Goal: Transaction & Acquisition: Book appointment/travel/reservation

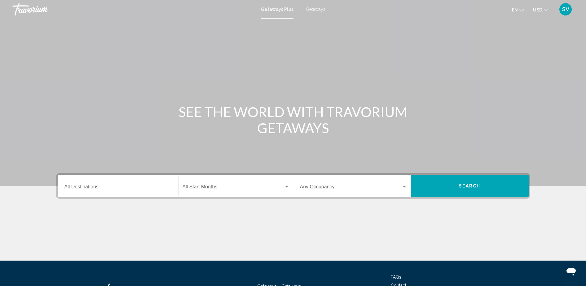
click at [105, 186] on input "Destination All Destinations" at bounding box center [117, 188] width 107 height 6
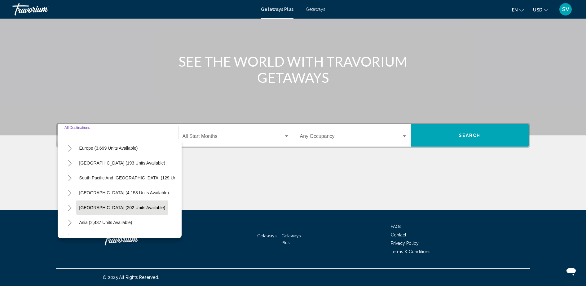
scroll to position [29, 0]
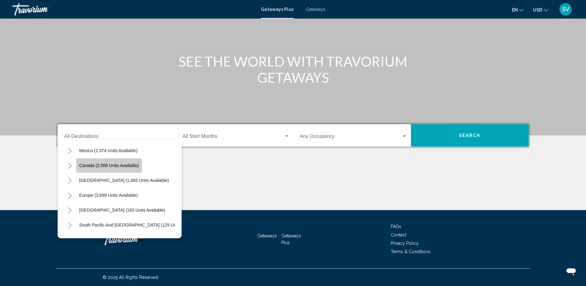
click at [106, 166] on span "Canada (2,566 units available)" at bounding box center [109, 165] width 60 height 5
type input "**********"
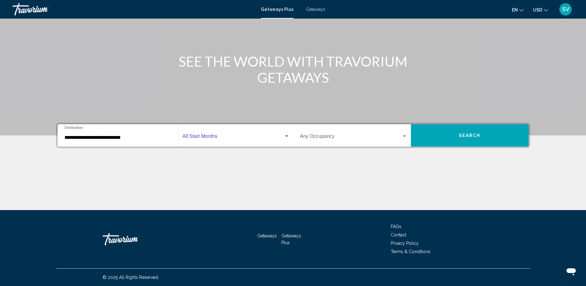
click at [223, 138] on span "Search widget" at bounding box center [232, 138] width 101 height 6
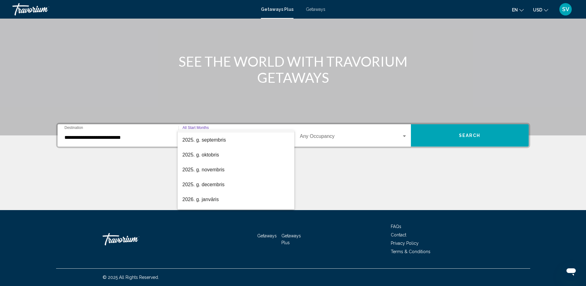
scroll to position [39, 0]
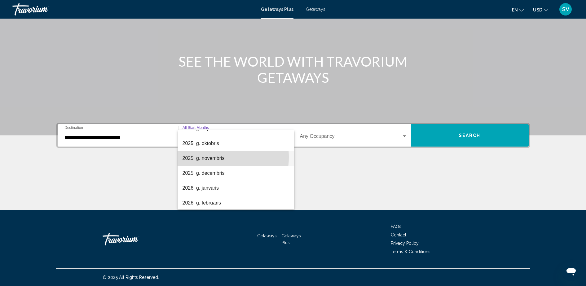
click at [208, 157] on span "2025. g. novembris" at bounding box center [235, 158] width 107 height 15
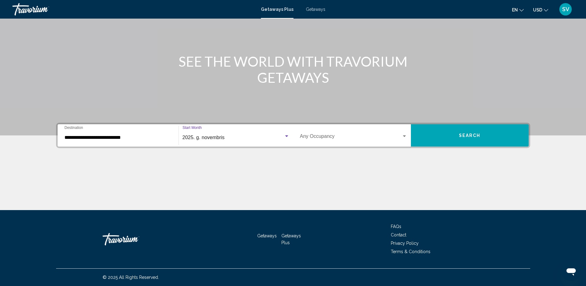
click at [315, 135] on span "Search widget" at bounding box center [351, 138] width 102 height 6
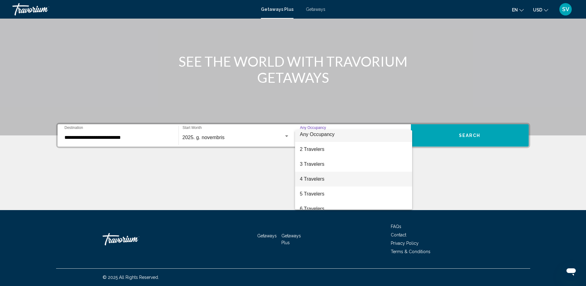
scroll to position [0, 0]
click at [319, 183] on span "4 Travelers" at bounding box center [353, 182] width 107 height 15
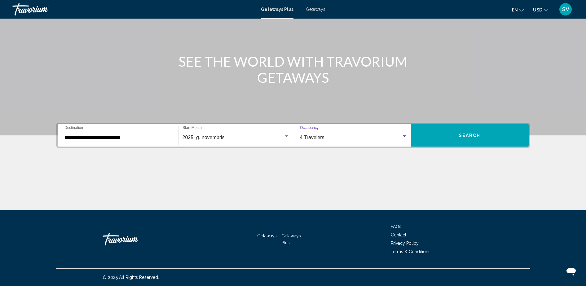
click at [490, 131] on button "Search" at bounding box center [470, 135] width 118 height 22
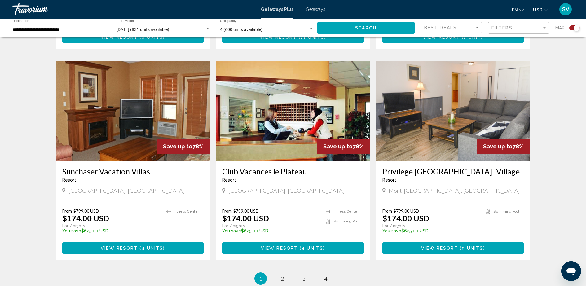
scroll to position [890, 0]
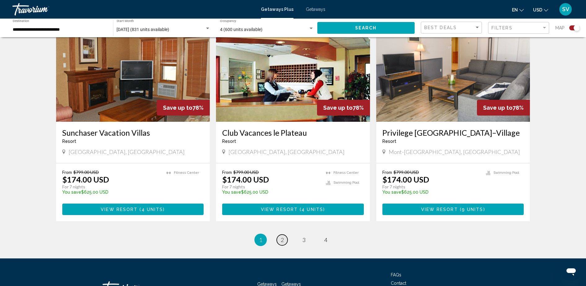
click at [282, 236] on span "2" at bounding box center [282, 239] width 3 height 7
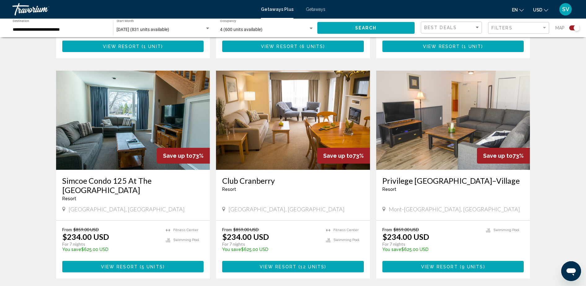
scroll to position [890, 0]
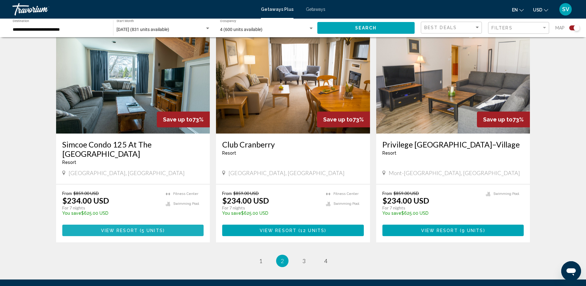
click at [98, 224] on button "View Resort ( 5 units )" at bounding box center [133, 229] width 142 height 11
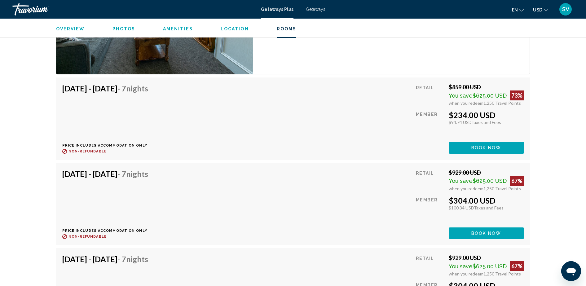
scroll to position [1161, 0]
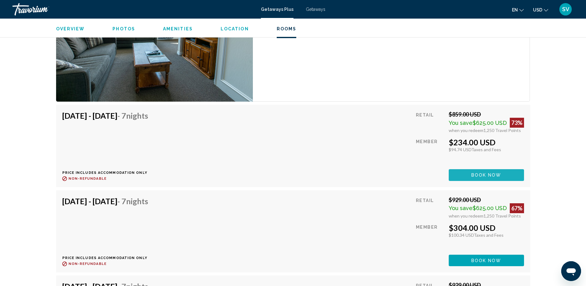
click at [486, 173] on span "Book now" at bounding box center [486, 175] width 30 height 5
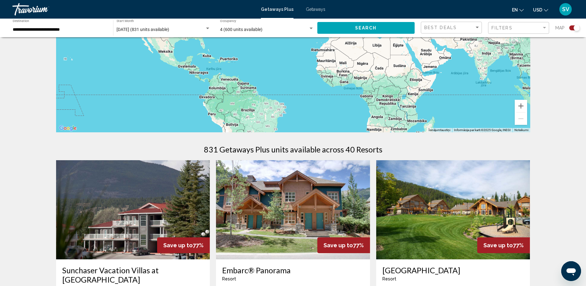
scroll to position [39, 0]
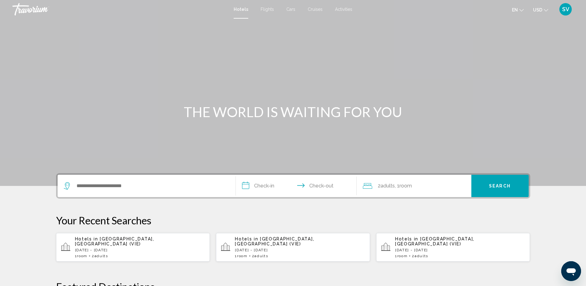
click at [565, 8] on span "SV" at bounding box center [565, 9] width 7 height 6
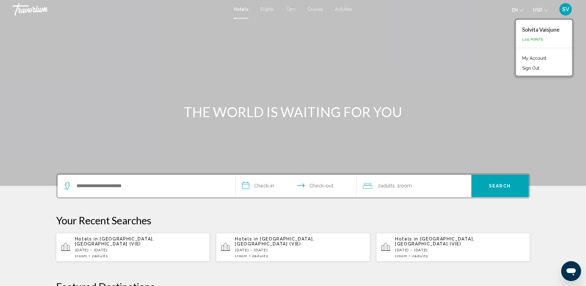
click at [532, 56] on link "My Account" at bounding box center [534, 58] width 30 height 8
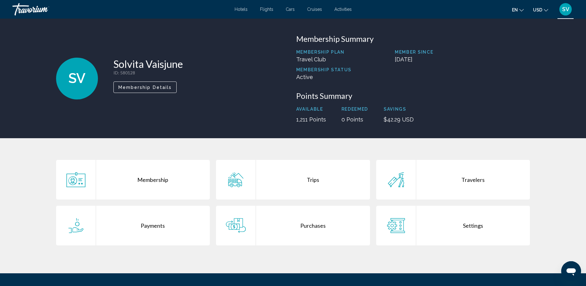
click at [307, 182] on div "Trips" at bounding box center [313, 180] width 114 height 40
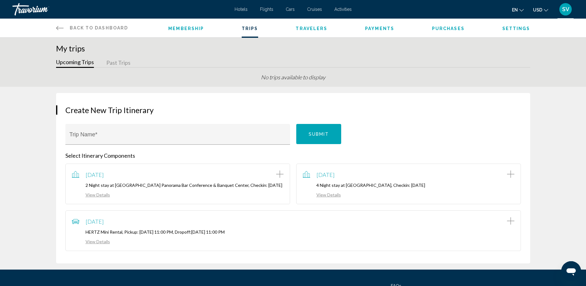
click at [563, 8] on span "SV" at bounding box center [565, 9] width 7 height 6
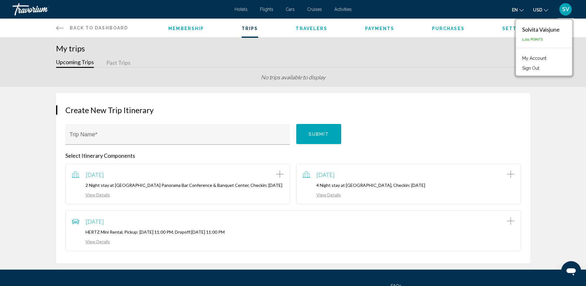
click at [234, 7] on span "Hotels" at bounding box center [240, 9] width 13 height 5
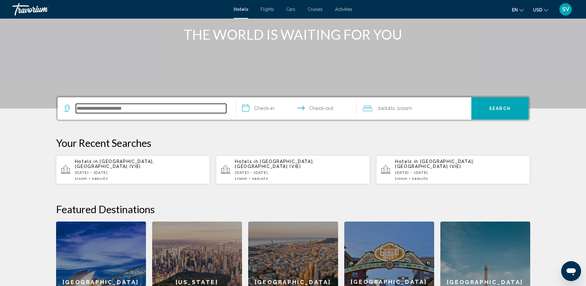
click at [99, 109] on input "Search widget" at bounding box center [151, 108] width 150 height 9
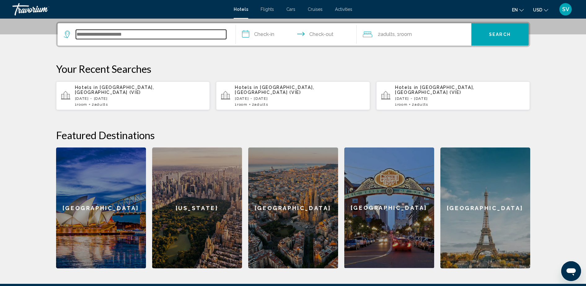
scroll to position [153, 0]
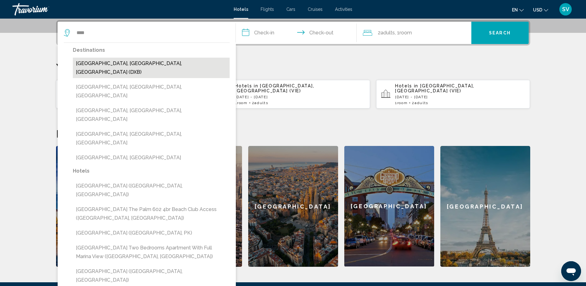
click at [91, 62] on button "[GEOGRAPHIC_DATA], [GEOGRAPHIC_DATA], [GEOGRAPHIC_DATA] (DXB)" at bounding box center [151, 68] width 157 height 20
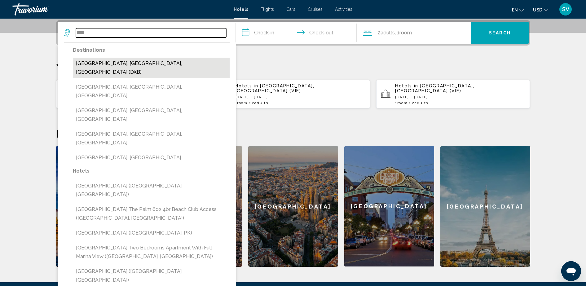
type input "**********"
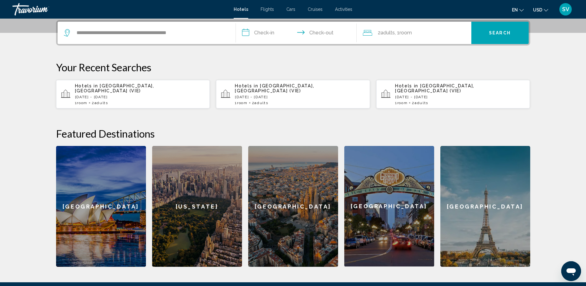
click at [256, 33] on input "**********" at bounding box center [297, 34] width 123 height 24
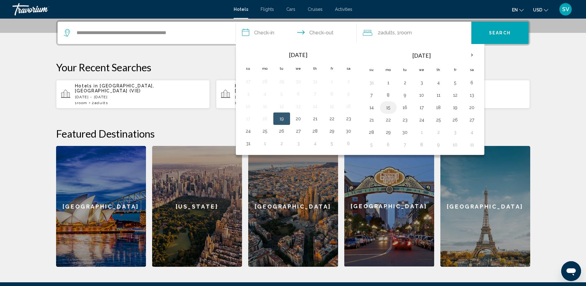
click at [387, 108] on button "15" at bounding box center [388, 107] width 10 height 9
click at [406, 104] on button "16" at bounding box center [405, 107] width 10 height 9
type input "**********"
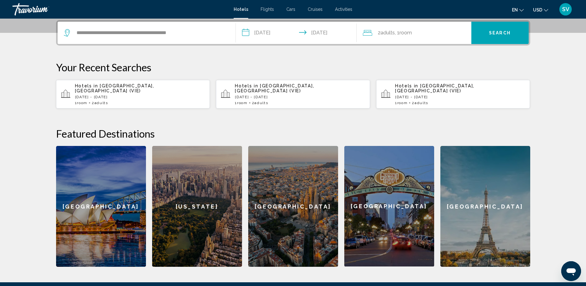
click at [496, 31] on span "Search" at bounding box center [500, 33] width 22 height 5
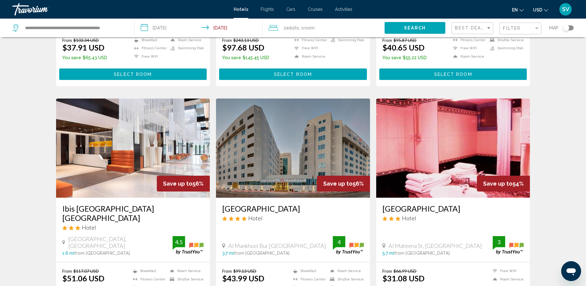
scroll to position [464, 0]
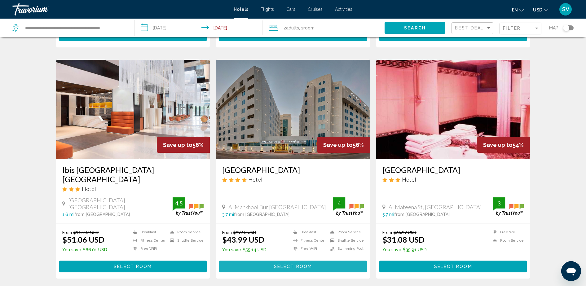
click at [290, 264] on span "Select Room" at bounding box center [293, 266] width 38 height 5
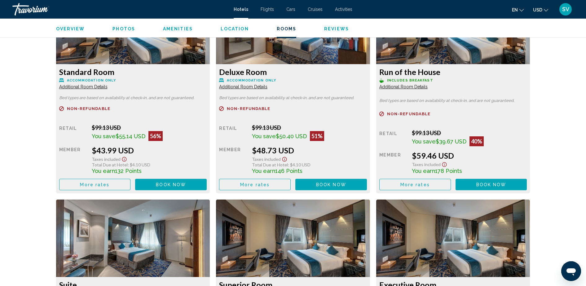
scroll to position [852, 0]
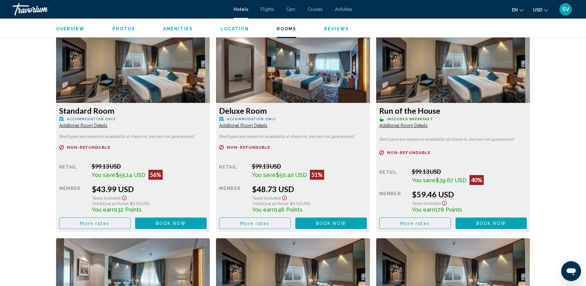
click at [186, 221] on span "Book now" at bounding box center [171, 223] width 30 height 5
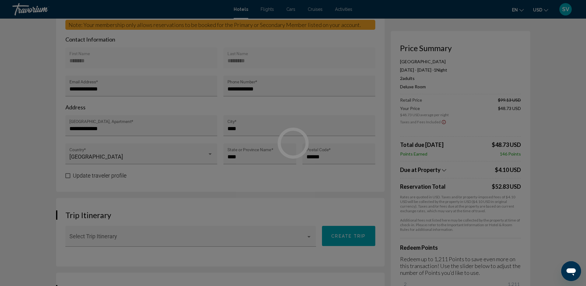
scroll to position [196, 0]
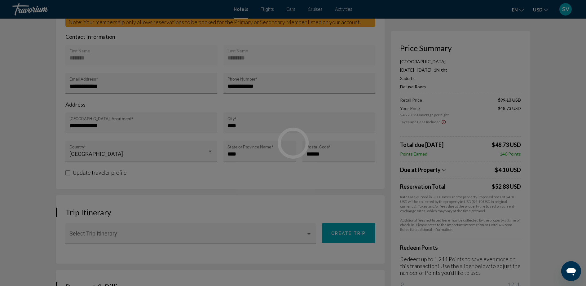
drag, startPoint x: 405, startPoint y: 281, endPoint x: 522, endPoint y: 283, distance: 117.1
click at [522, 283] on div "Price Summary Omega Hotel [DATE] - [DATE] - 1 Night Nights 2 Adult Adults , 0 C…" at bounding box center [459, 170] width 139 height 279
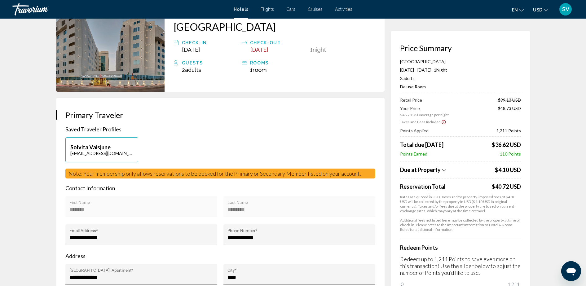
scroll to position [0, 0]
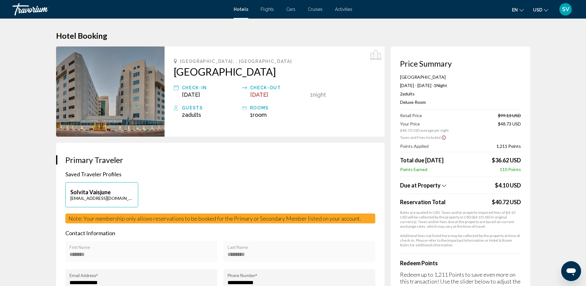
click at [267, 10] on span "Flights" at bounding box center [266, 9] width 13 height 5
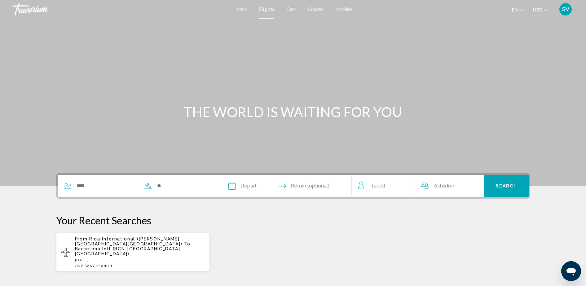
click at [290, 10] on span "Cars" at bounding box center [290, 9] width 9 height 5
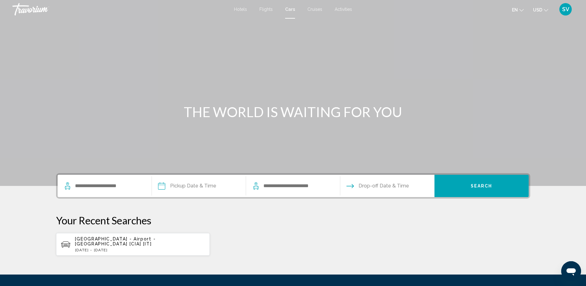
click at [312, 7] on span "Cruises" at bounding box center [314, 9] width 15 height 5
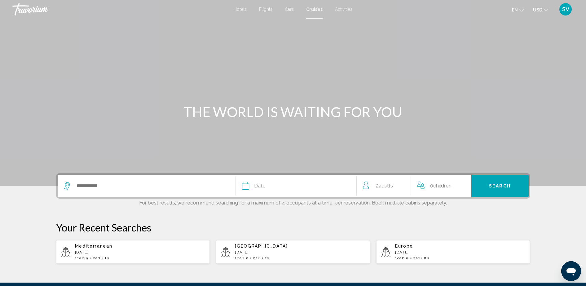
click at [340, 11] on span "Activities" at bounding box center [343, 9] width 17 height 5
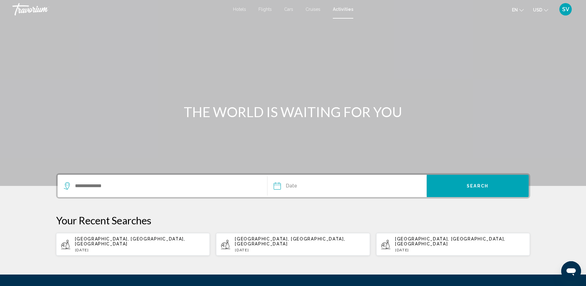
click at [106, 175] on div "Search widget" at bounding box center [162, 186] width 197 height 22
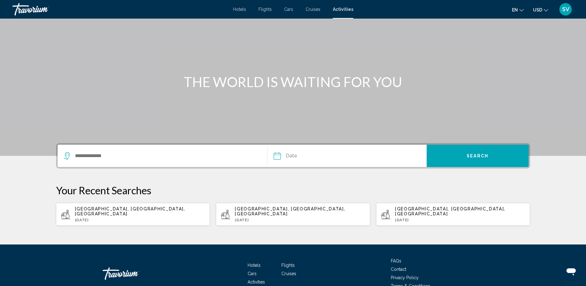
scroll to position [59, 0]
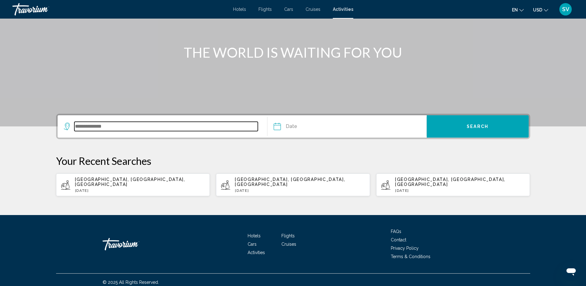
click at [100, 128] on input "Search widget" at bounding box center [166, 126] width 184 height 9
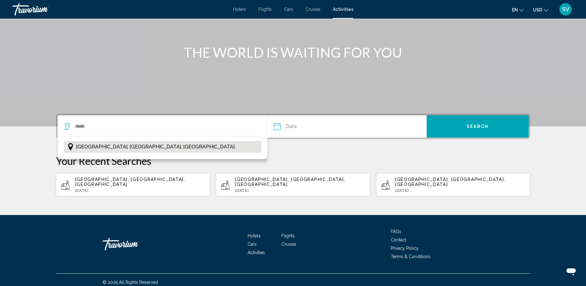
click at [110, 146] on span "[GEOGRAPHIC_DATA], [GEOGRAPHIC_DATA], [GEOGRAPHIC_DATA]" at bounding box center [155, 146] width 159 height 9
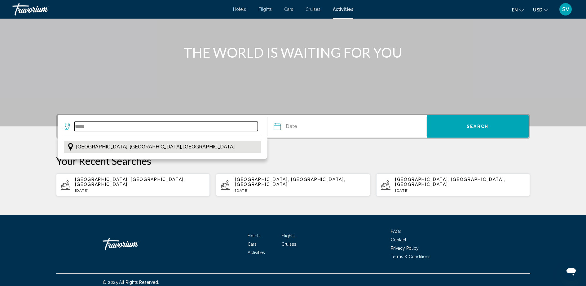
type input "**********"
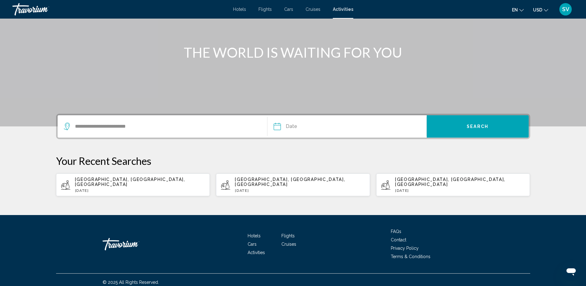
click at [354, 123] on button "Date Aug *** *** *** *** *** *** *** *** *** *** *** *** 2025 **** **** **** **…" at bounding box center [349, 126] width 152 height 22
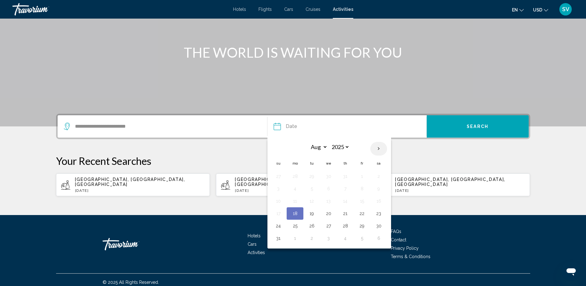
click at [377, 149] on th "Next month" at bounding box center [378, 149] width 17 height 14
select select "*"
click at [312, 191] on button "9" at bounding box center [312, 188] width 10 height 9
type input "**********"
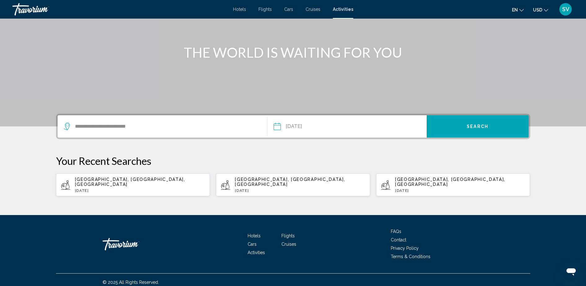
click at [471, 126] on span "Search" at bounding box center [477, 126] width 22 height 5
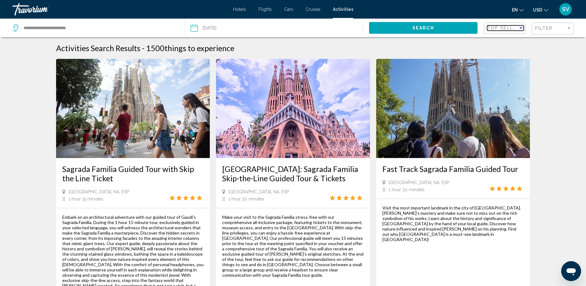
click at [520, 29] on div "Sort by" at bounding box center [521, 27] width 6 height 5
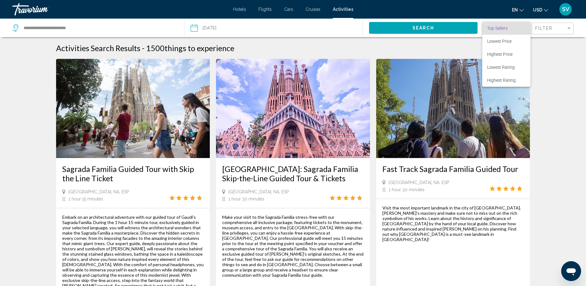
click at [497, 26] on span "Top Sellers" at bounding box center [497, 28] width 20 height 5
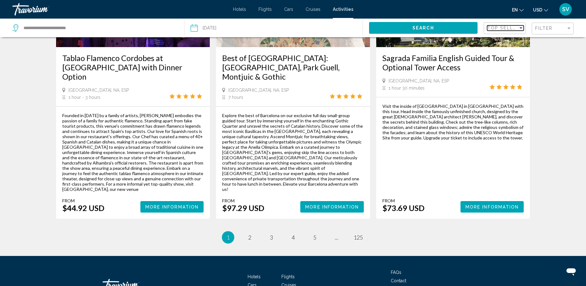
scroll to position [948, 0]
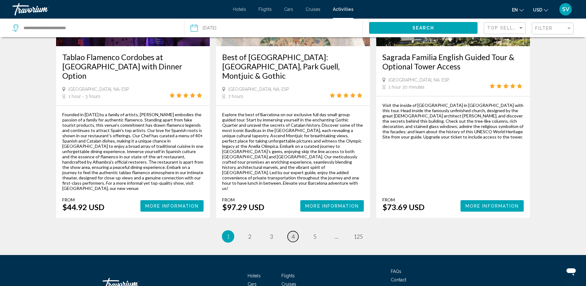
click at [291, 233] on span "4" at bounding box center [292, 236] width 3 height 7
